Goal: Task Accomplishment & Management: Manage account settings

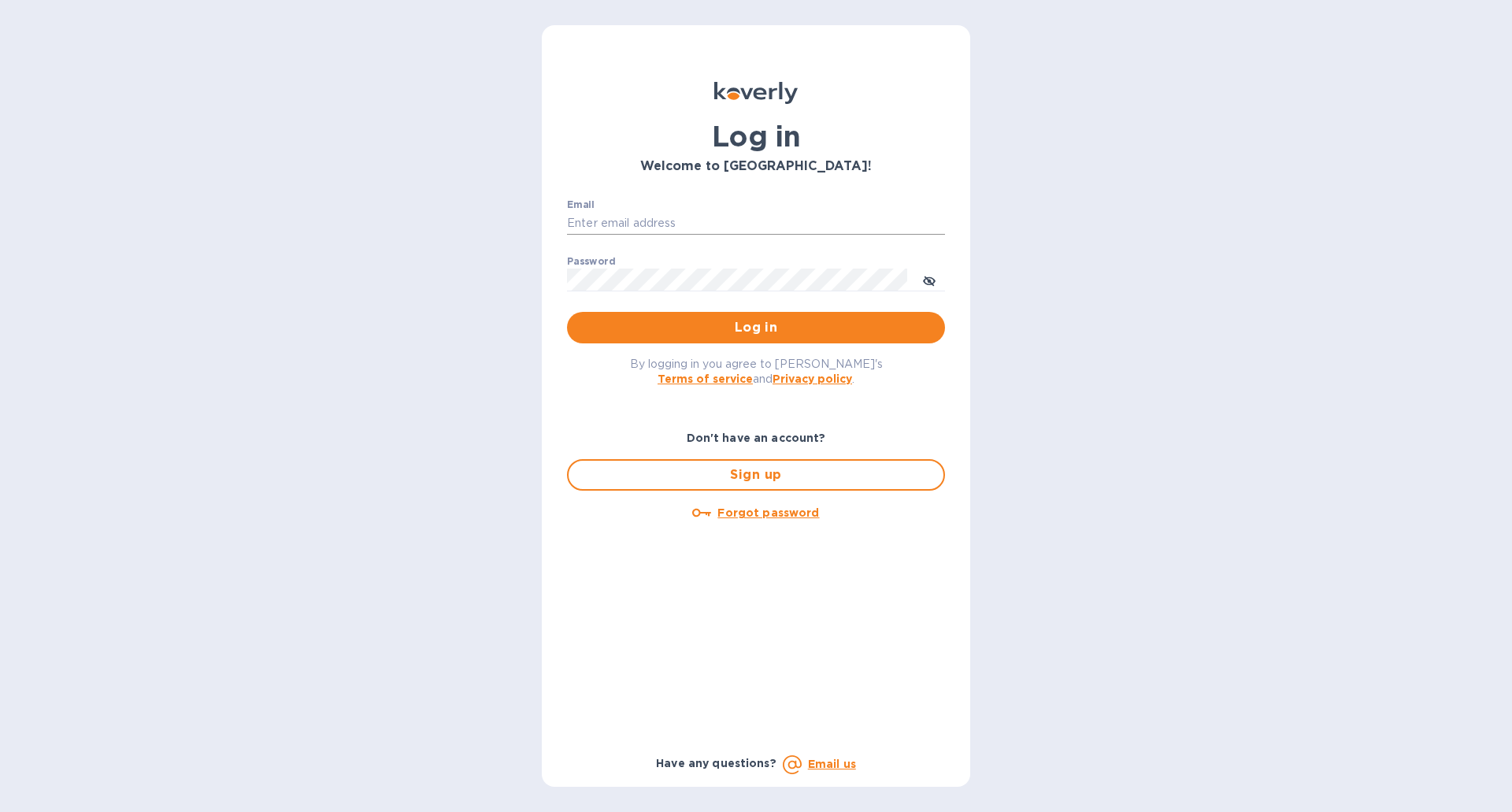
click at [644, 214] on input "Email" at bounding box center [756, 224] width 378 height 23
type input "[PERSON_NAME][EMAIL_ADDRESS][DOMAIN_NAME]"
click at [726, 326] on span "Log in" at bounding box center [756, 327] width 353 height 19
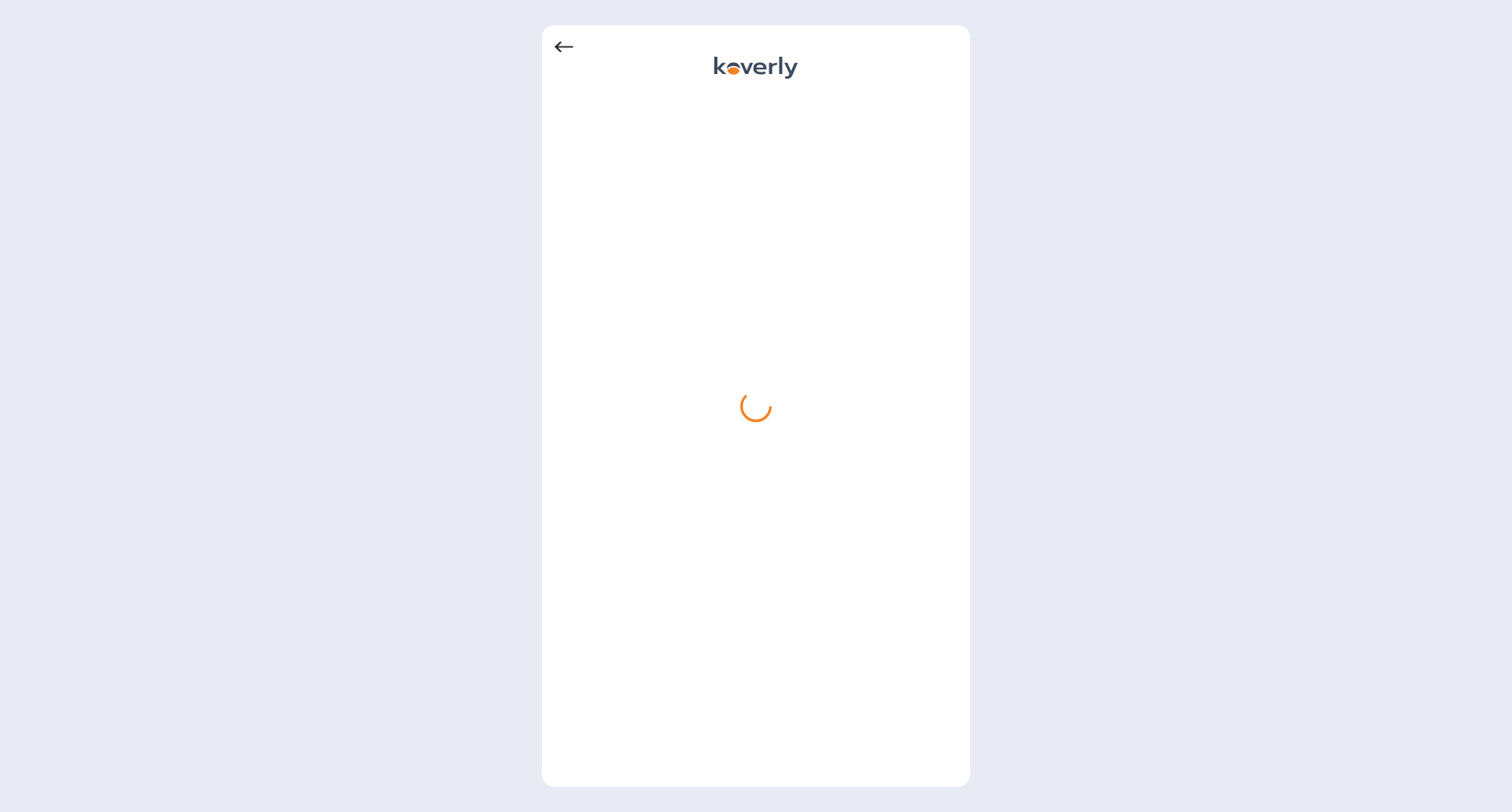
click at [1346, 101] on div at bounding box center [756, 406] width 1512 height 812
click at [569, 49] on icon at bounding box center [564, 47] width 19 height 19
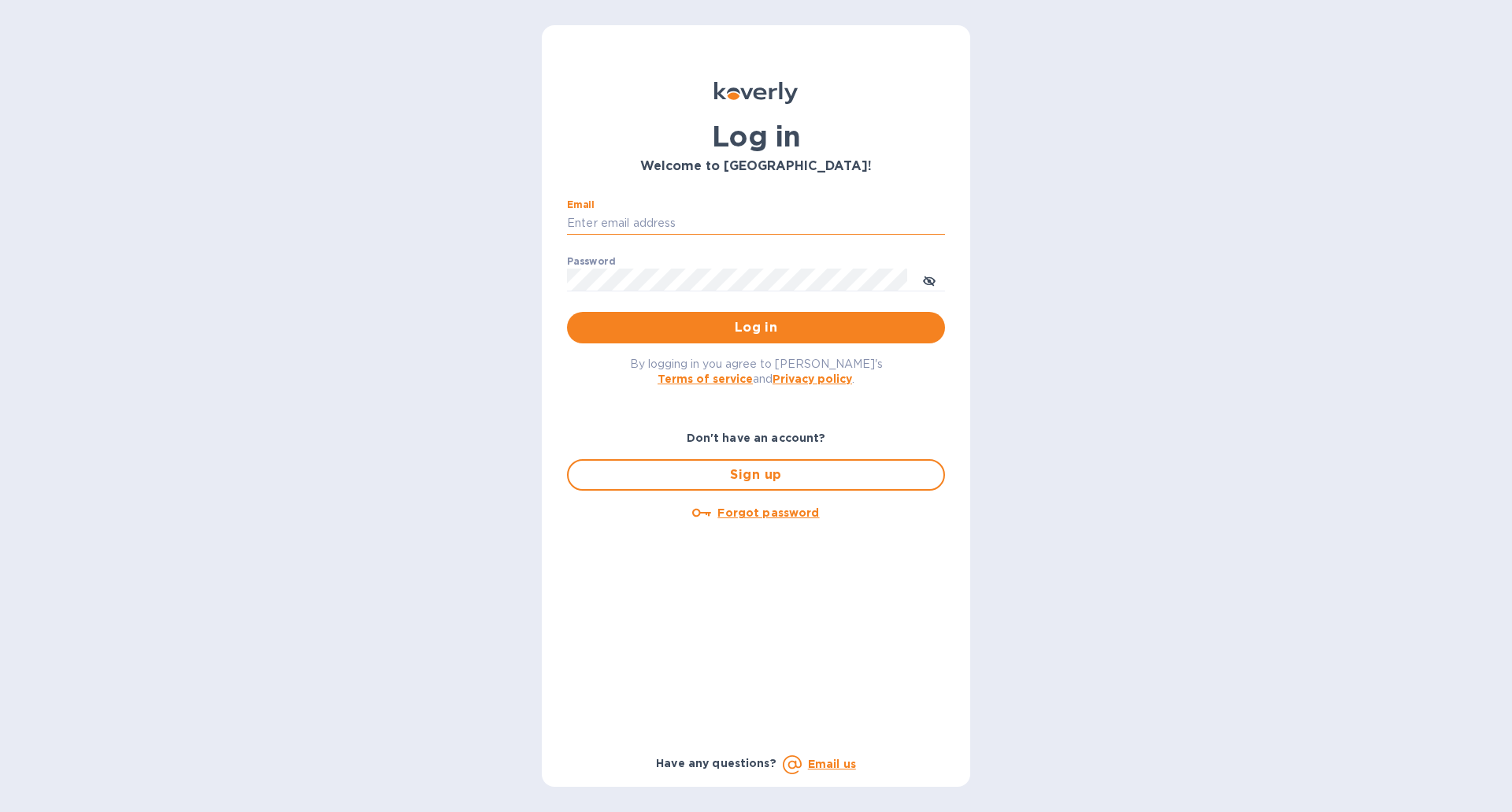
click at [614, 213] on input "Email" at bounding box center [756, 224] width 378 height 23
type input "[PERSON_NAME][EMAIL_ADDRESS][DOMAIN_NAME]"
click at [792, 519] on u "Forgot password" at bounding box center [769, 512] width 102 height 13
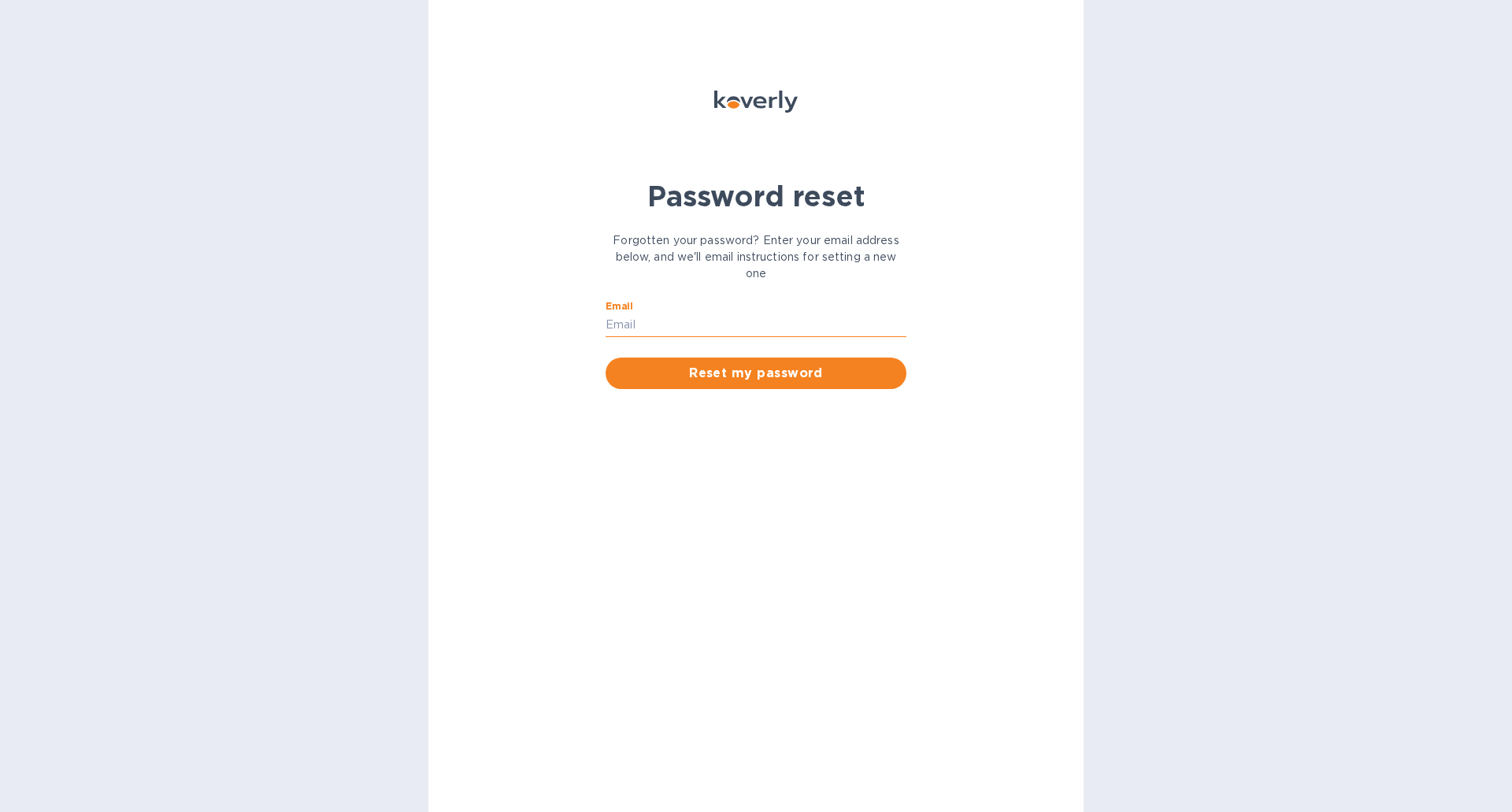
click at [664, 328] on input "Email" at bounding box center [756, 325] width 301 height 23
type input "[PERSON_NAME][EMAIL_ADDRESS][DOMAIN_NAME]"
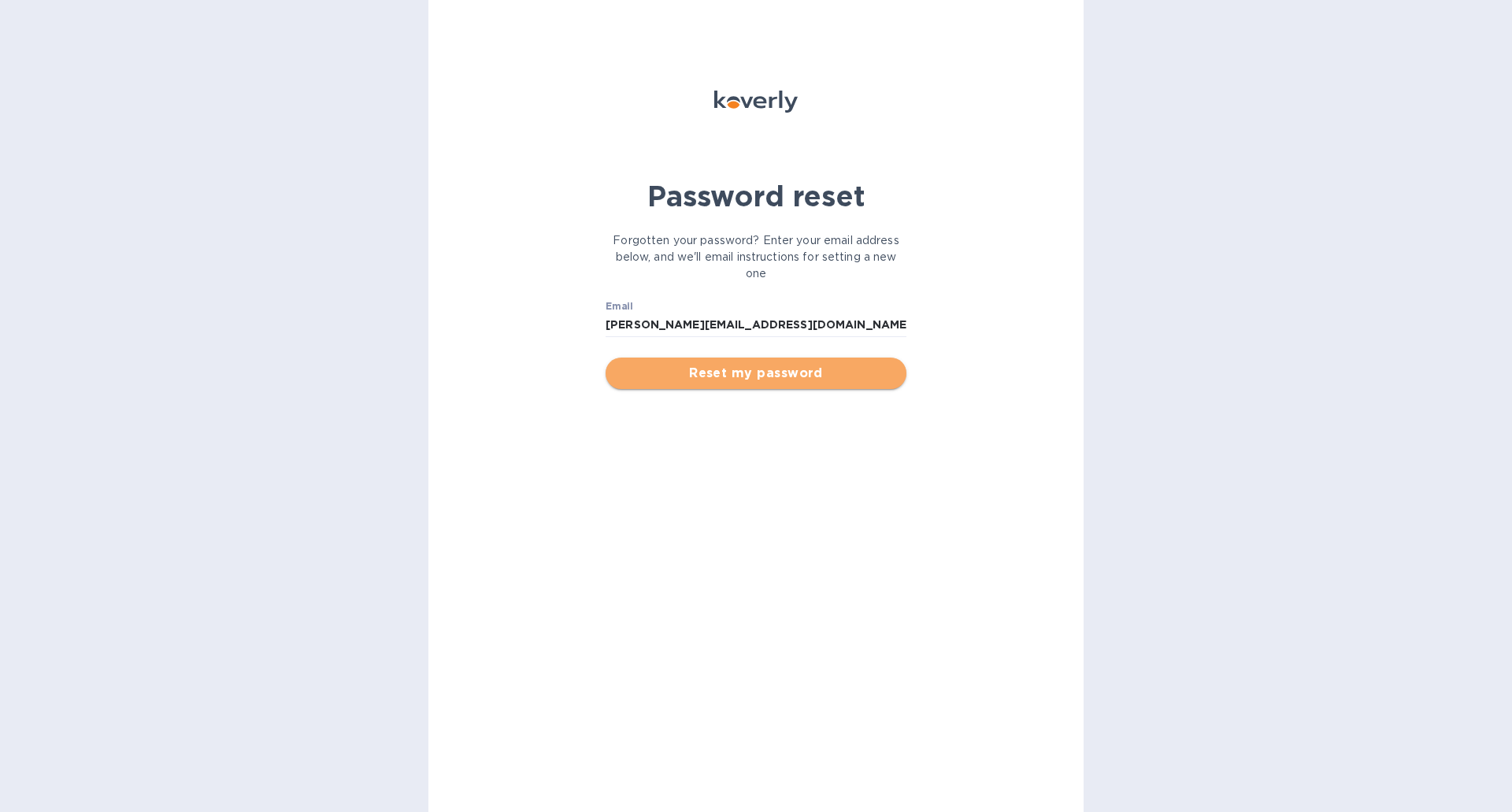
click at [704, 370] on span "Reset my password" at bounding box center [756, 373] width 276 height 19
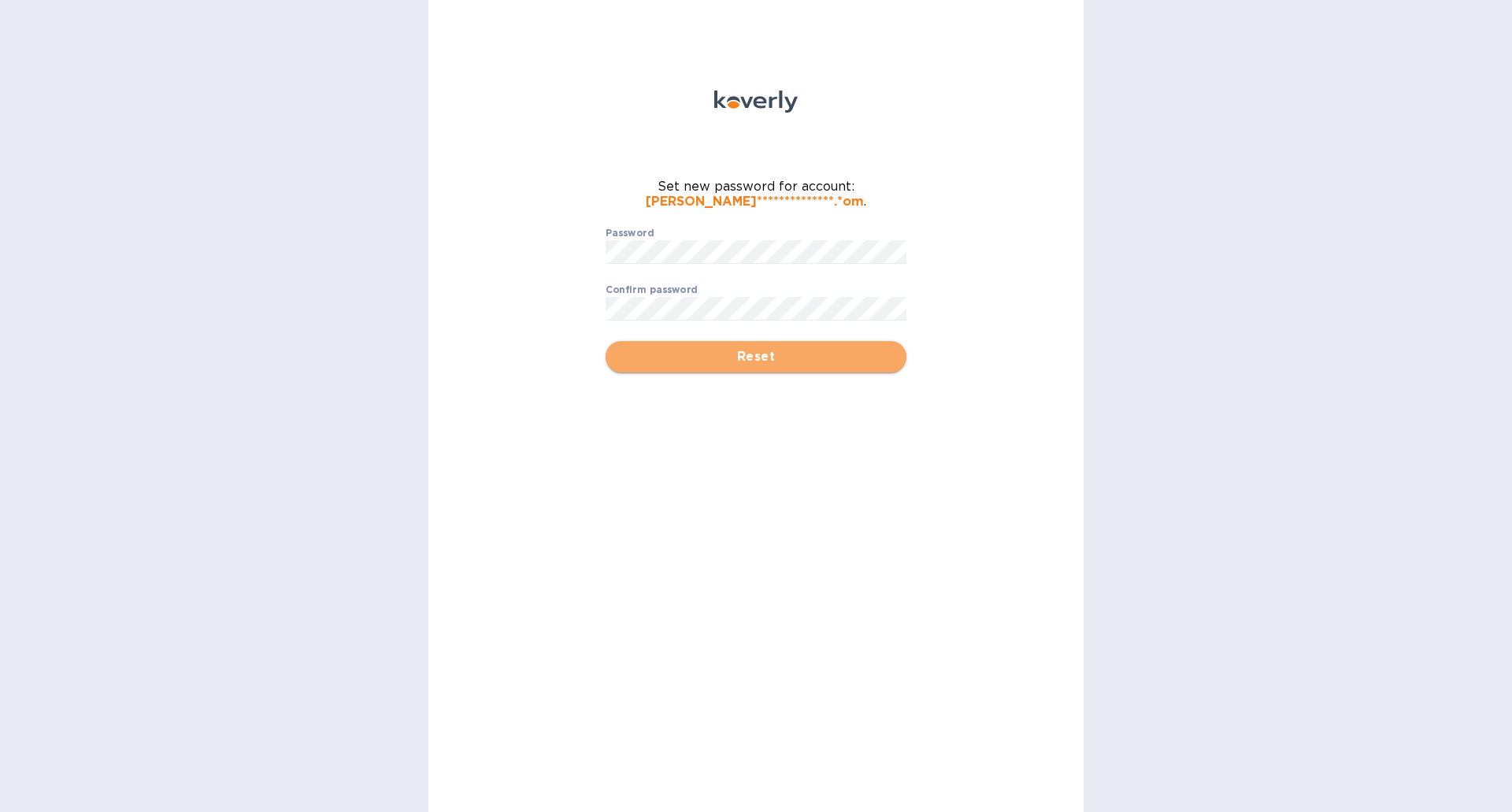
click at [696, 348] on span "Reset" at bounding box center [756, 356] width 276 height 19
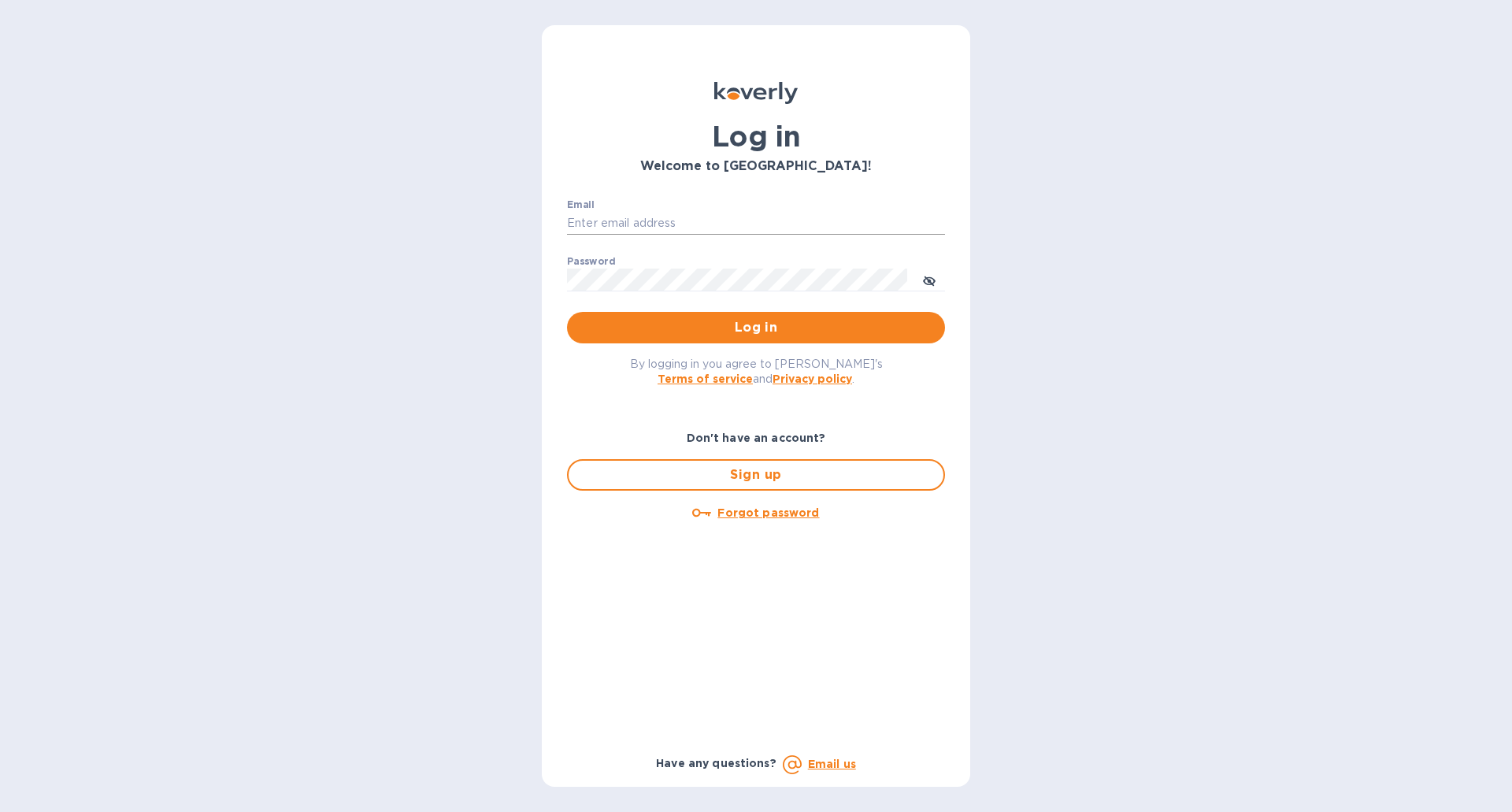
click at [637, 211] on div "Email ​" at bounding box center [756, 227] width 378 height 56
click at [651, 221] on input "Email" at bounding box center [756, 224] width 378 height 23
type input "[PERSON_NAME][EMAIL_ADDRESS][DOMAIN_NAME]"
click at [585, 319] on span "Log in" at bounding box center [756, 327] width 353 height 19
